Goal: Go to known website: Access a specific website the user already knows

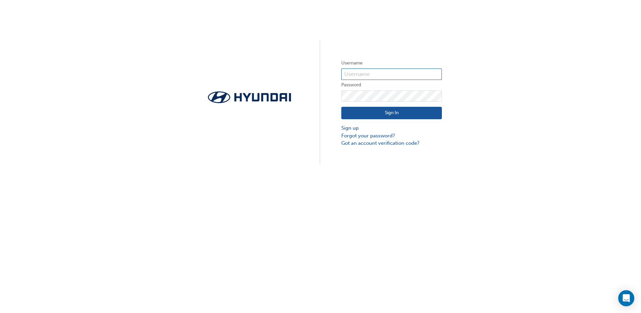
type input "35020"
click at [385, 115] on button "Sign In" at bounding box center [391, 113] width 101 height 13
